Goal: Information Seeking & Learning: Learn about a topic

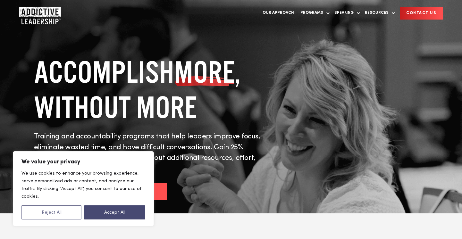
click at [50, 212] on button "Reject All" at bounding box center [51, 212] width 60 height 14
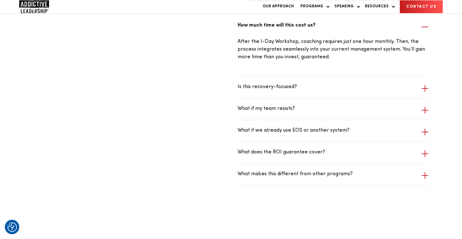
scroll to position [1673, 0]
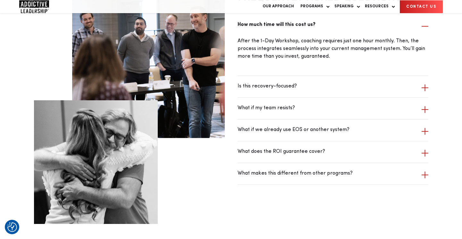
click at [281, 91] on span "Is this recovery-focused?" at bounding box center [325, 86] width 177 height 9
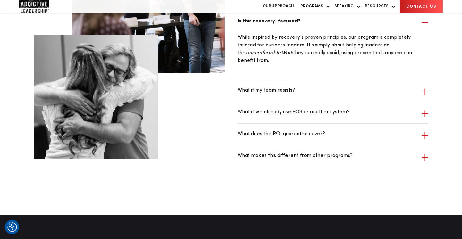
scroll to position [1743, 0]
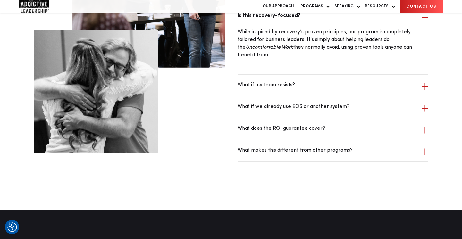
click at [282, 90] on span "What if my team resists?" at bounding box center [325, 85] width 177 height 9
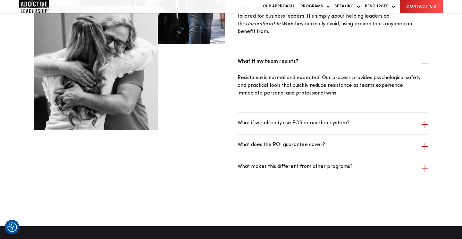
scroll to position [1767, 0]
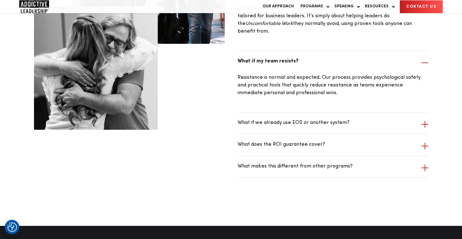
click at [281, 126] on span "What if we already use EOS or another system?" at bounding box center [325, 123] width 177 height 9
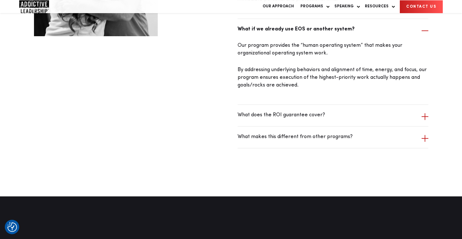
scroll to position [1865, 0]
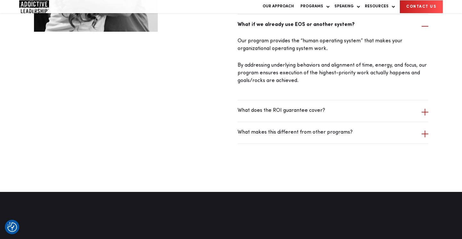
click at [278, 115] on span "What does the ROI guarantee cover?" at bounding box center [325, 111] width 177 height 9
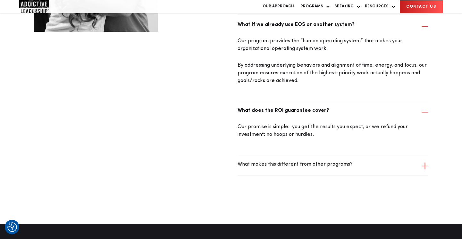
click at [278, 169] on span "What makes this different from other programs?" at bounding box center [325, 165] width 177 height 9
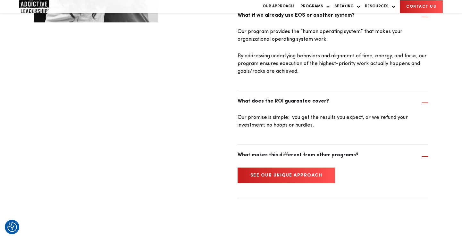
scroll to position [1794, 0]
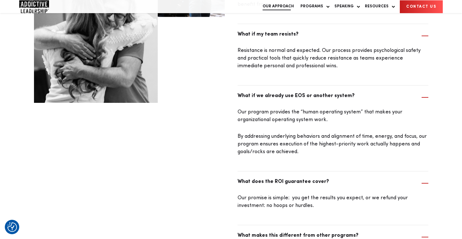
click at [285, 11] on link "Our Approach" at bounding box center [278, 6] width 38 height 13
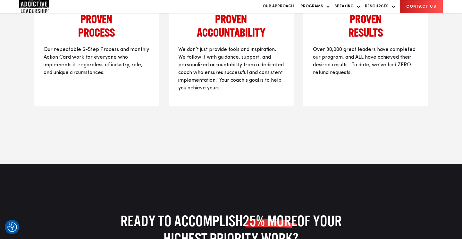
scroll to position [929, 0]
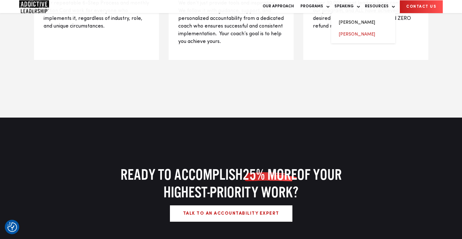
click at [350, 37] on link "[PERSON_NAME]" at bounding box center [357, 34] width 36 height 4
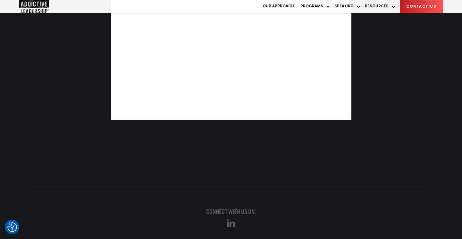
scroll to position [1378, 0]
